Goal: Transaction & Acquisition: Download file/media

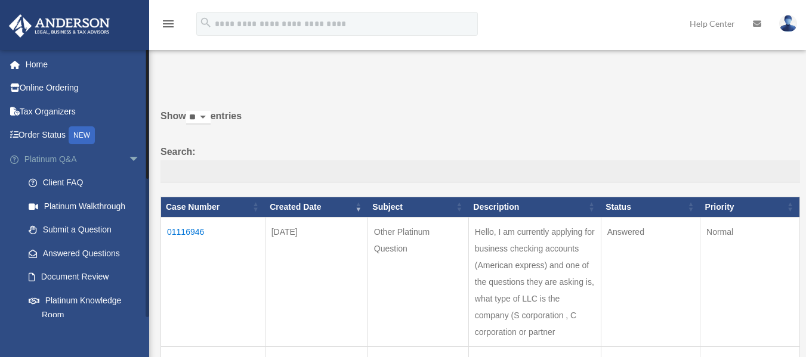
click at [128, 160] on span "arrow_drop_down" at bounding box center [140, 159] width 24 height 24
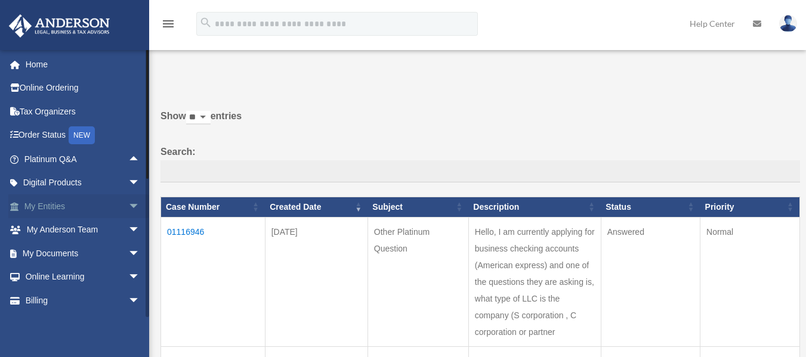
click at [128, 199] on span "arrow_drop_down" at bounding box center [140, 206] width 24 height 24
click at [128, 204] on span "arrow_drop_up" at bounding box center [140, 206] width 24 height 24
click at [128, 187] on span "arrow_drop_down" at bounding box center [140, 183] width 24 height 24
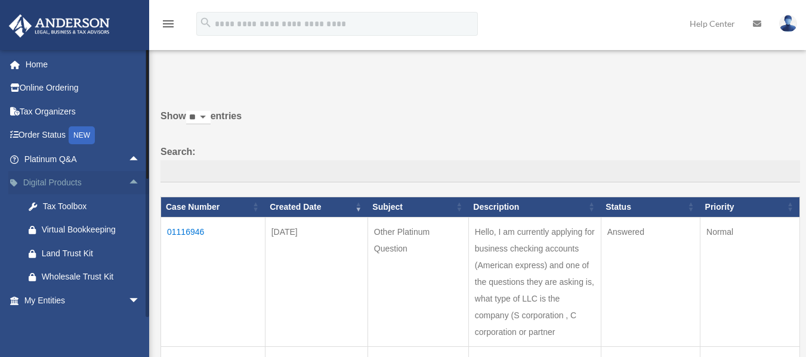
click at [128, 185] on span "arrow_drop_up" at bounding box center [140, 183] width 24 height 24
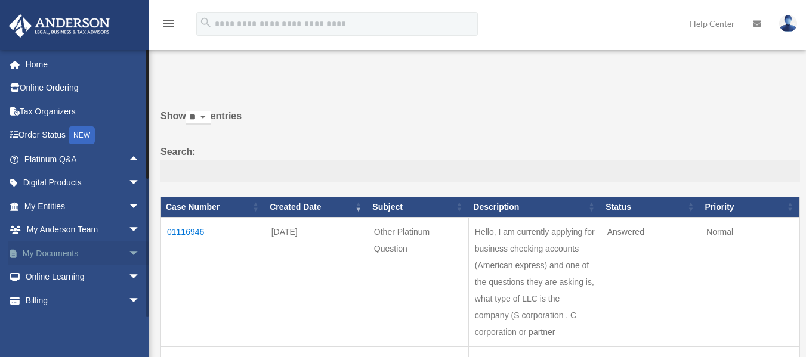
click at [128, 249] on span "arrow_drop_down" at bounding box center [140, 254] width 24 height 24
click at [87, 286] on link "Box" at bounding box center [87, 277] width 141 height 24
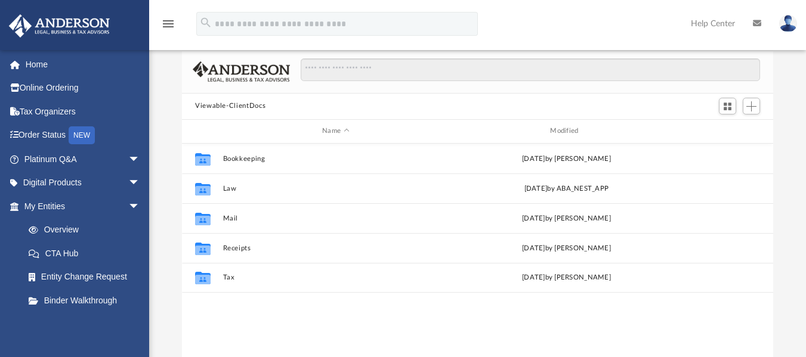
scroll to position [72, 0]
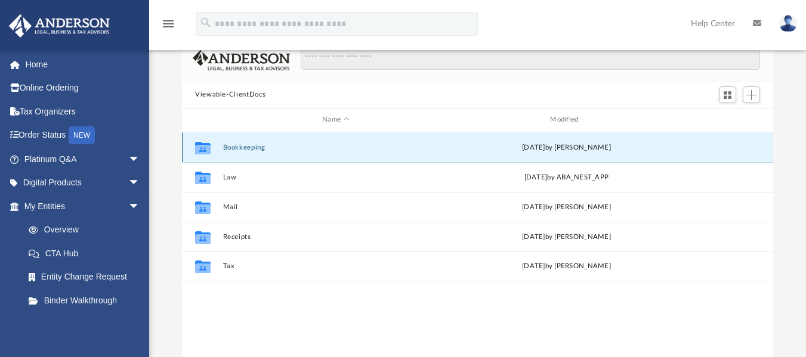
click at [256, 148] on button "Bookkeeping" at bounding box center [335, 147] width 225 height 8
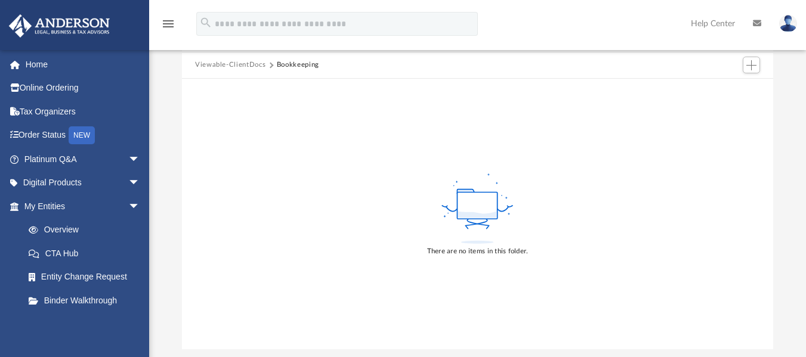
scroll to position [22, 0]
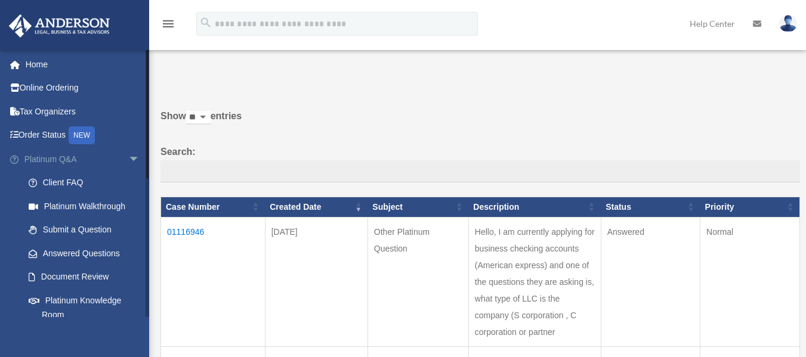
click at [115, 158] on link "Platinum Q&A arrow_drop_down" at bounding box center [83, 159] width 150 height 24
click at [128, 160] on span "arrow_drop_down" at bounding box center [140, 159] width 24 height 24
click at [119, 271] on link "Document Review" at bounding box center [87, 277] width 141 height 24
click at [128, 154] on span "arrow_drop_down" at bounding box center [140, 159] width 24 height 24
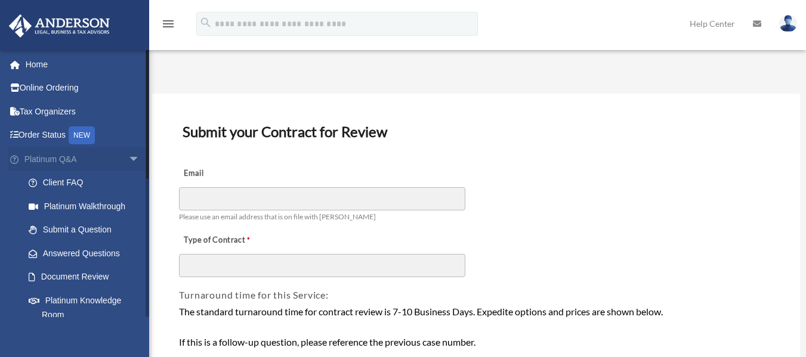
click at [131, 160] on span "arrow_drop_down" at bounding box center [140, 159] width 24 height 24
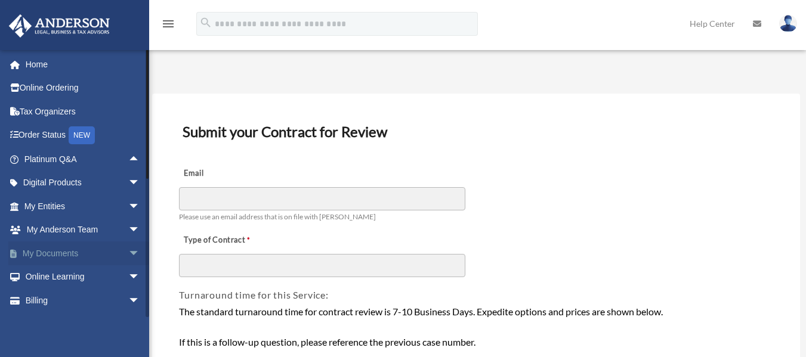
click at [128, 253] on span "arrow_drop_down" at bounding box center [140, 254] width 24 height 24
click at [77, 279] on link "Box" at bounding box center [87, 277] width 141 height 24
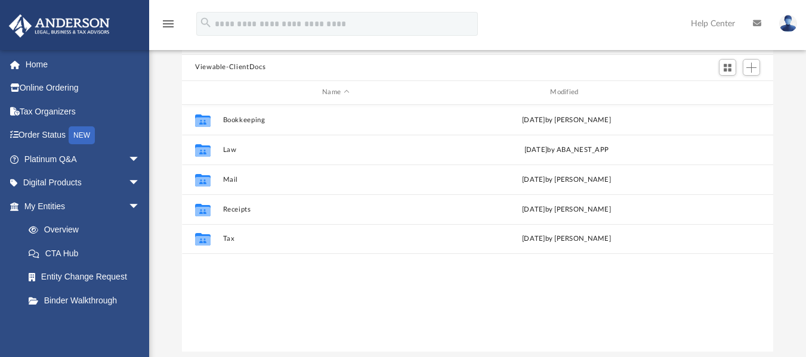
scroll to position [82, 0]
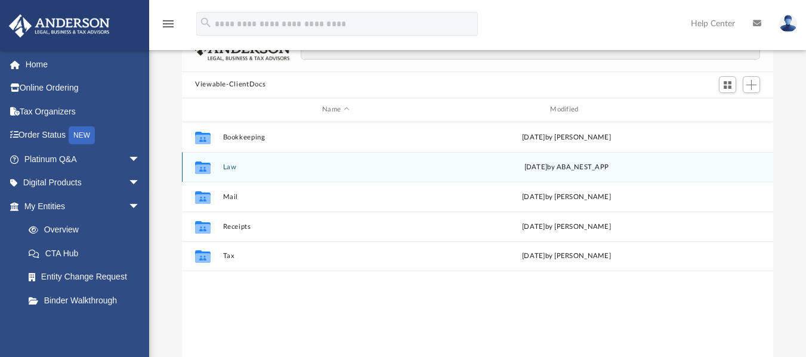
click at [350, 160] on div "Collaborated Folder Law [DATE] by ABA_NEST_APP" at bounding box center [477, 167] width 591 height 30
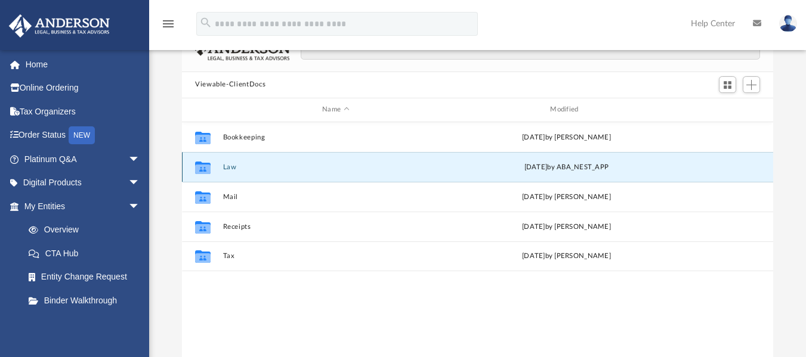
click at [225, 165] on button "Law" at bounding box center [335, 167] width 225 height 8
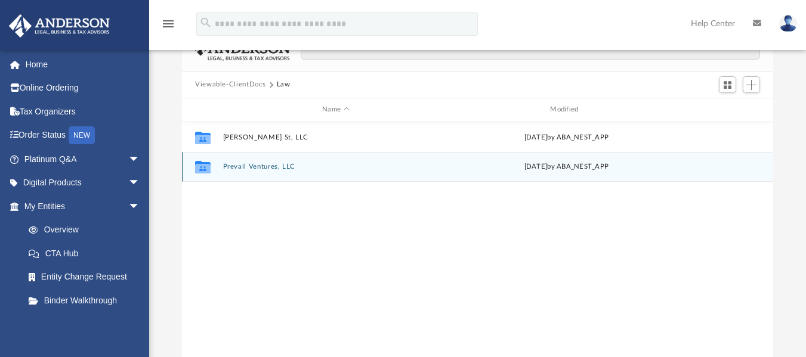
click at [286, 168] on button "Prevail Ventures, LLC" at bounding box center [335, 167] width 225 height 8
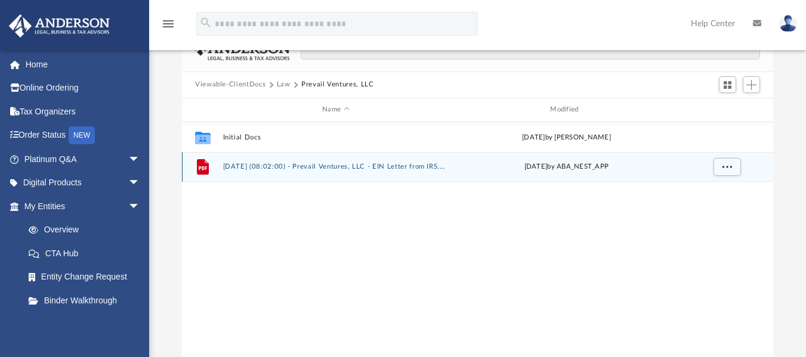
click at [272, 162] on div "File 2025.07.31 (08:02:00) - Prevail Ventures, LLC - EIN Letter from IRS.pdf Th…" at bounding box center [477, 167] width 591 height 30
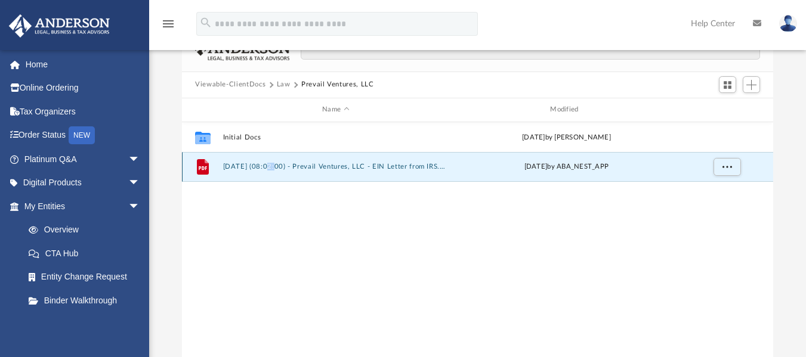
click at [272, 162] on div "File 2025.07.31 (08:02:00) - Prevail Ventures, LLC - EIN Letter from IRS.pdf Th…" at bounding box center [477, 167] width 591 height 30
click at [295, 164] on button "2025.07.31 (08:02:00) - Prevail Ventures, LLC - EIN Letter from IRS.pdf" at bounding box center [335, 167] width 225 height 8
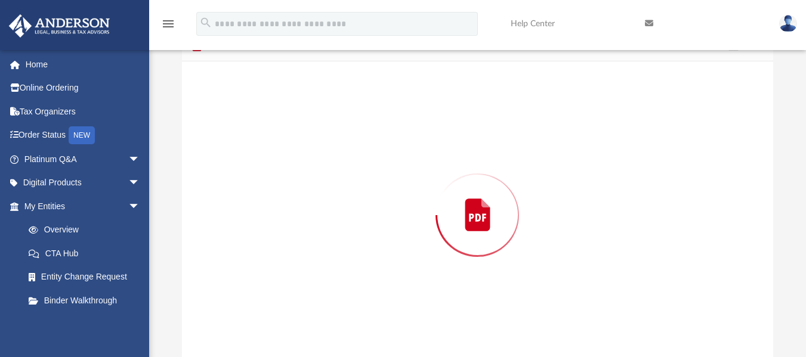
scroll to position [94, 0]
click at [295, 164] on div "Preview" at bounding box center [477, 204] width 591 height 308
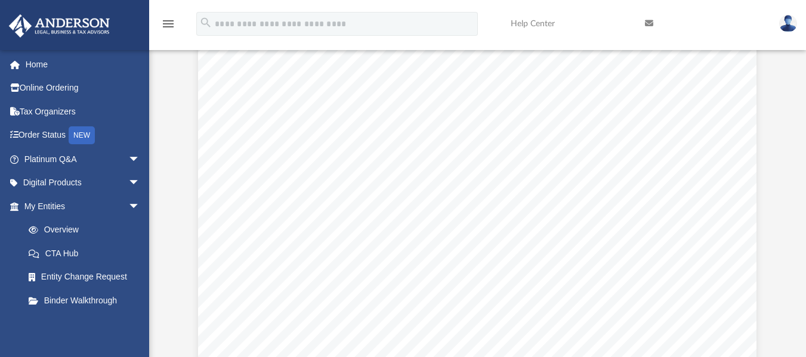
scroll to position [79, 0]
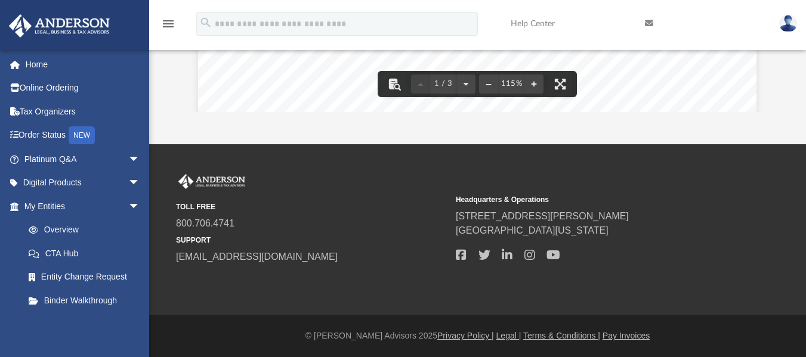
scroll to position [0, 0]
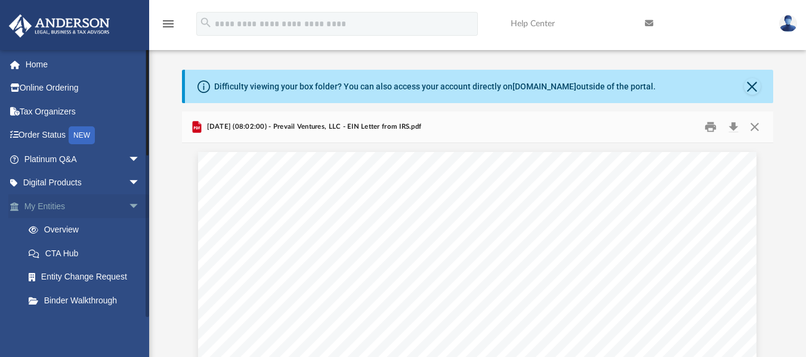
click at [128, 203] on span "arrow_drop_down" at bounding box center [140, 206] width 24 height 24
click at [128, 222] on span "arrow_drop_down" at bounding box center [140, 230] width 24 height 24
click at [128, 222] on span "arrow_drop_up" at bounding box center [140, 230] width 24 height 24
click at [128, 217] on span "arrow_drop_up" at bounding box center [140, 206] width 24 height 24
click at [128, 215] on span "arrow_drop_down" at bounding box center [140, 206] width 24 height 24
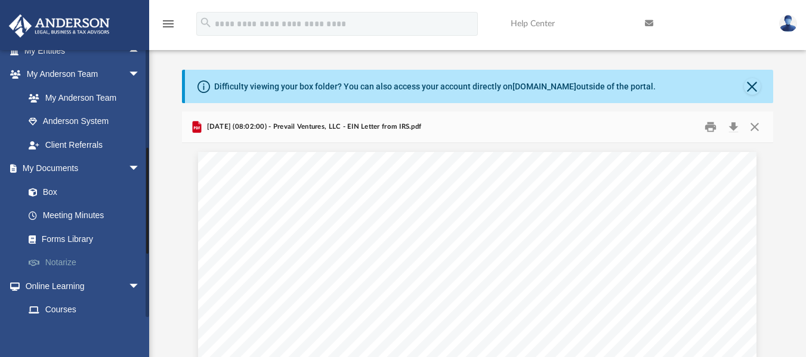
scroll to position [157, 0]
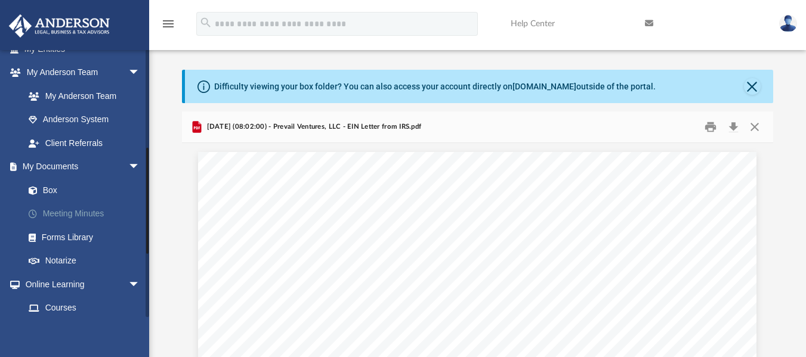
drag, startPoint x: 147, startPoint y: 151, endPoint x: 128, endPoint y: 223, distance: 74.5
click at [135, 250] on div "aaalvarado0560@gmail.com Sign Out aaalvarado0560@gmail.com Home Online Ordering…" at bounding box center [74, 184] width 149 height 268
click at [97, 186] on link "Box" at bounding box center [87, 190] width 141 height 24
click at [82, 196] on link "Box" at bounding box center [87, 190] width 141 height 24
click at [54, 191] on link "Box" at bounding box center [87, 190] width 141 height 24
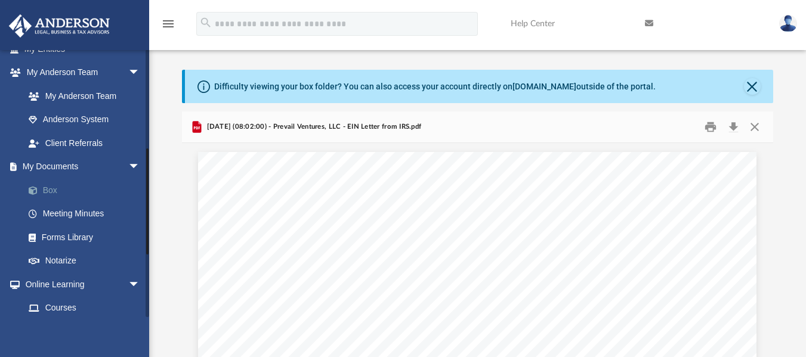
click at [54, 191] on link "Box" at bounding box center [87, 190] width 141 height 24
click at [41, 185] on link "Box" at bounding box center [87, 190] width 141 height 24
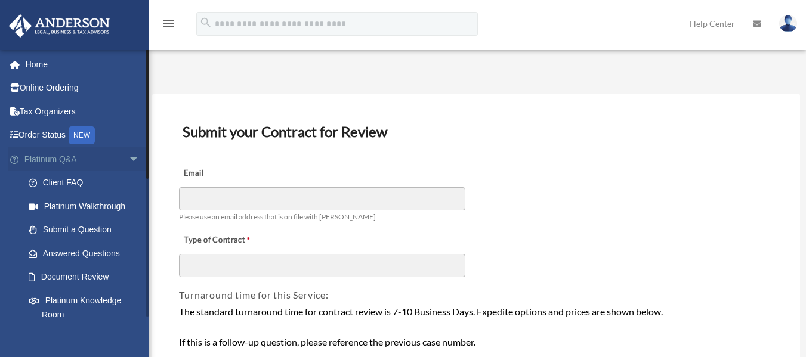
click at [132, 157] on span "arrow_drop_down" at bounding box center [140, 159] width 24 height 24
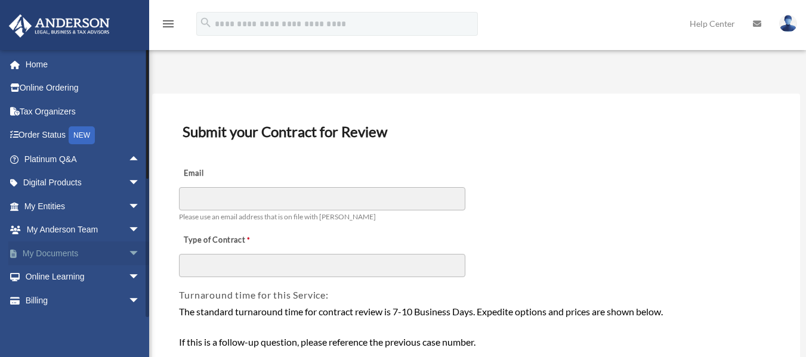
click at [128, 254] on span "arrow_drop_down" at bounding box center [140, 254] width 24 height 24
click at [52, 279] on link "Box" at bounding box center [87, 277] width 141 height 24
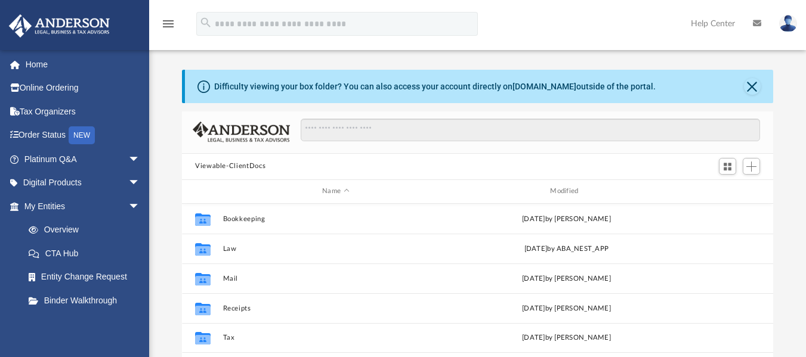
scroll to position [262, 582]
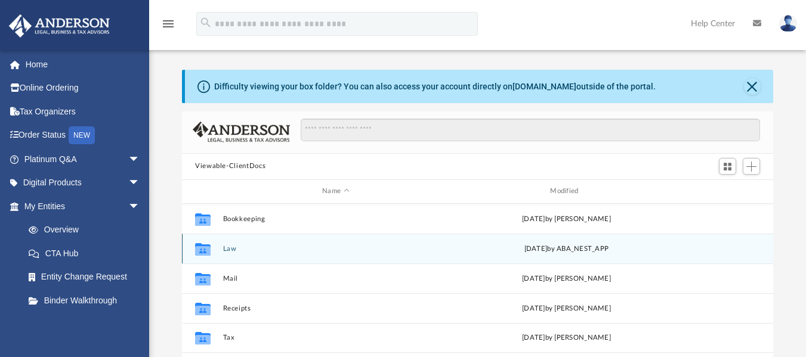
click at [231, 254] on div "Collaborated Folder Law [DATE] by ABA_NEST_APP" at bounding box center [477, 249] width 591 height 30
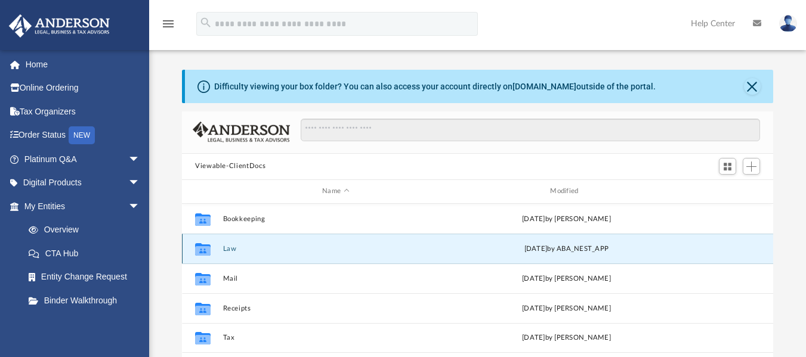
click at [231, 245] on button "Law" at bounding box center [335, 249] width 225 height 8
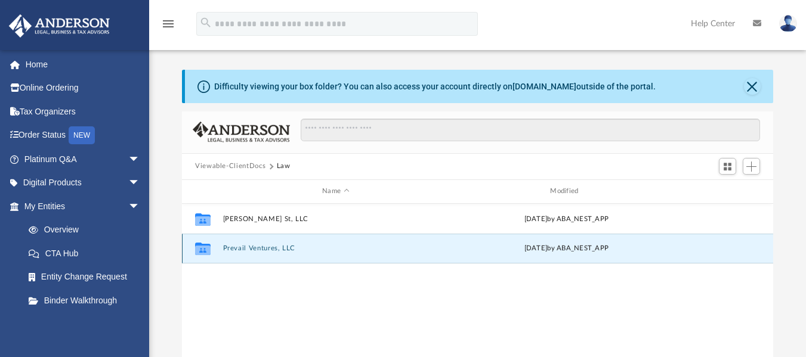
click at [270, 250] on button "Prevail Ventures, LLC" at bounding box center [335, 249] width 225 height 8
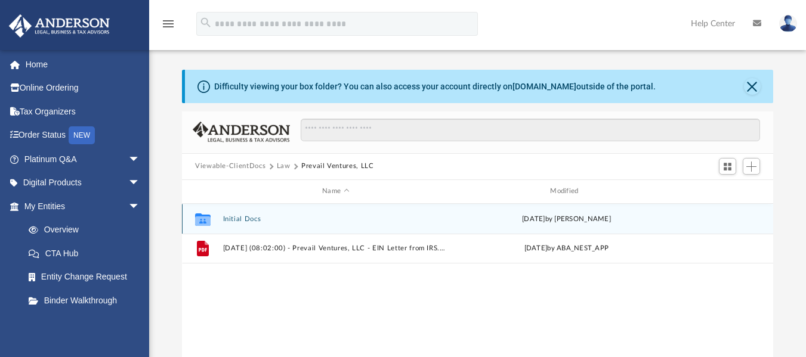
click at [254, 221] on button "Initial Docs" at bounding box center [335, 219] width 225 height 8
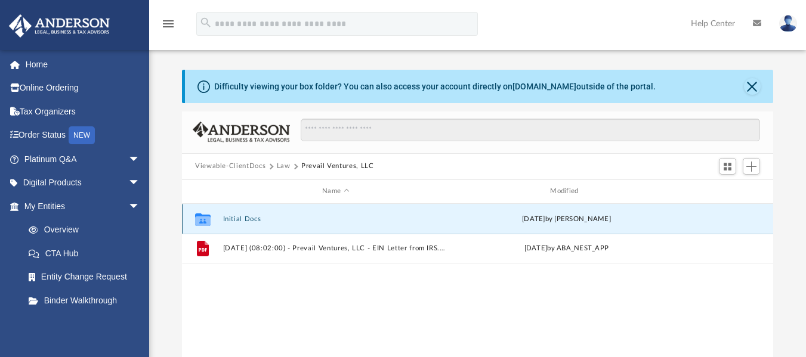
click at [254, 221] on button "Initial Docs" at bounding box center [335, 219] width 225 height 8
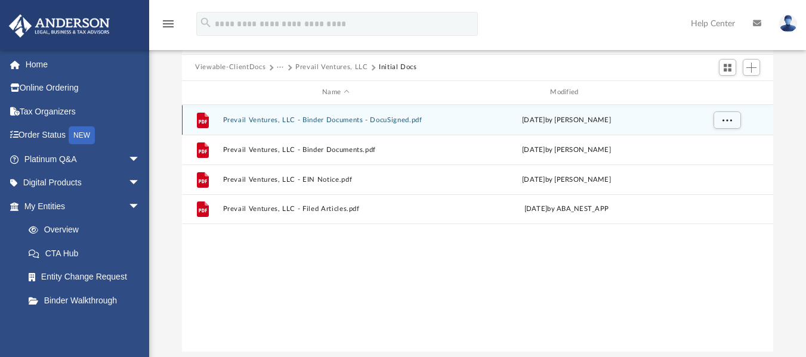
scroll to position [101, 0]
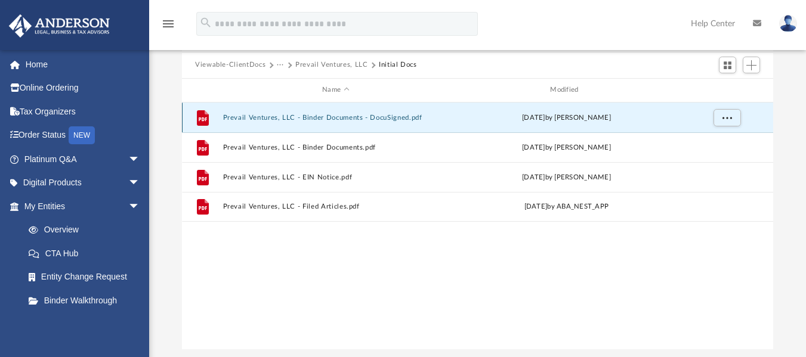
click at [258, 116] on button "Prevail Ventures, LLC - Binder Documents - DocuSigned.pdf" at bounding box center [335, 117] width 225 height 8
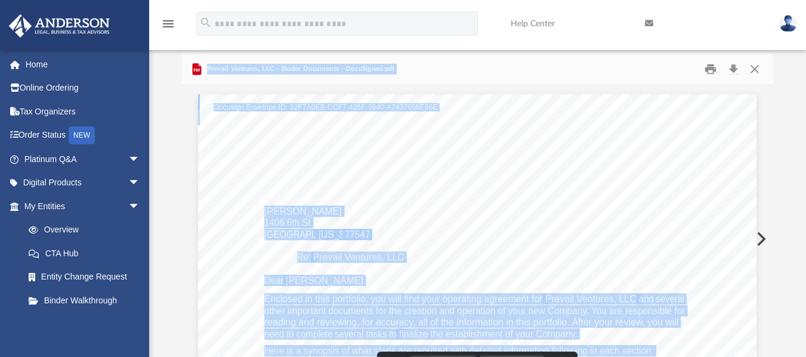
scroll to position [57, 0]
click at [733, 66] on button "Download" at bounding box center [732, 70] width 21 height 18
